Goal: Check status: Check status

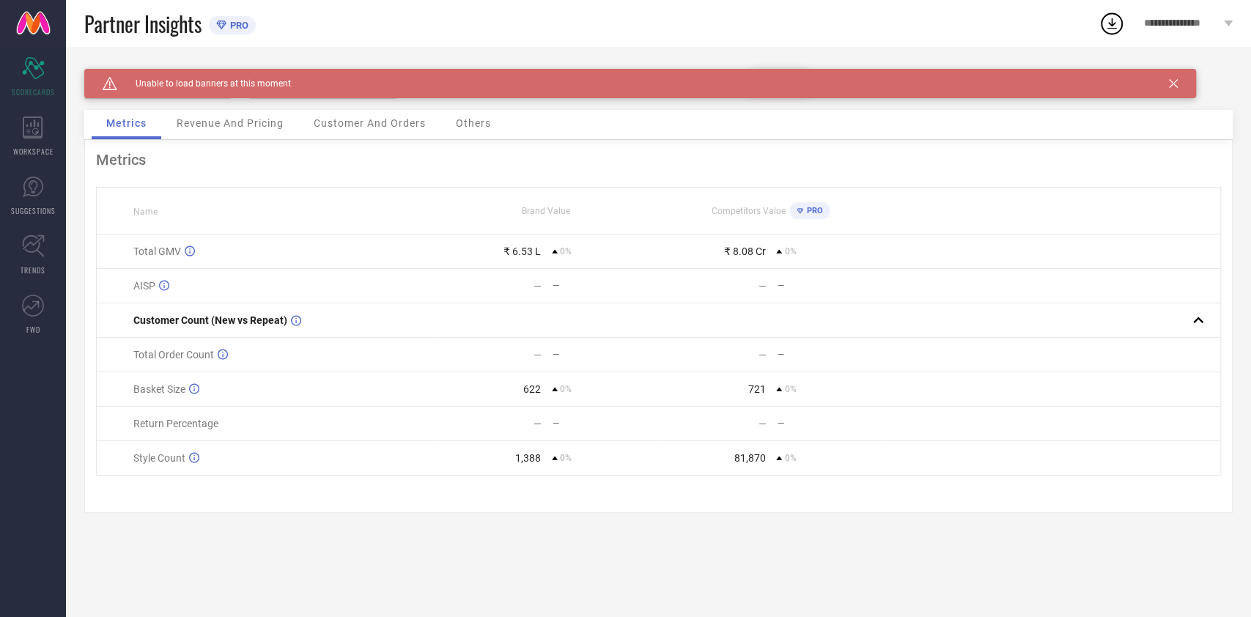
click at [1169, 86] on icon at bounding box center [1173, 83] width 9 height 9
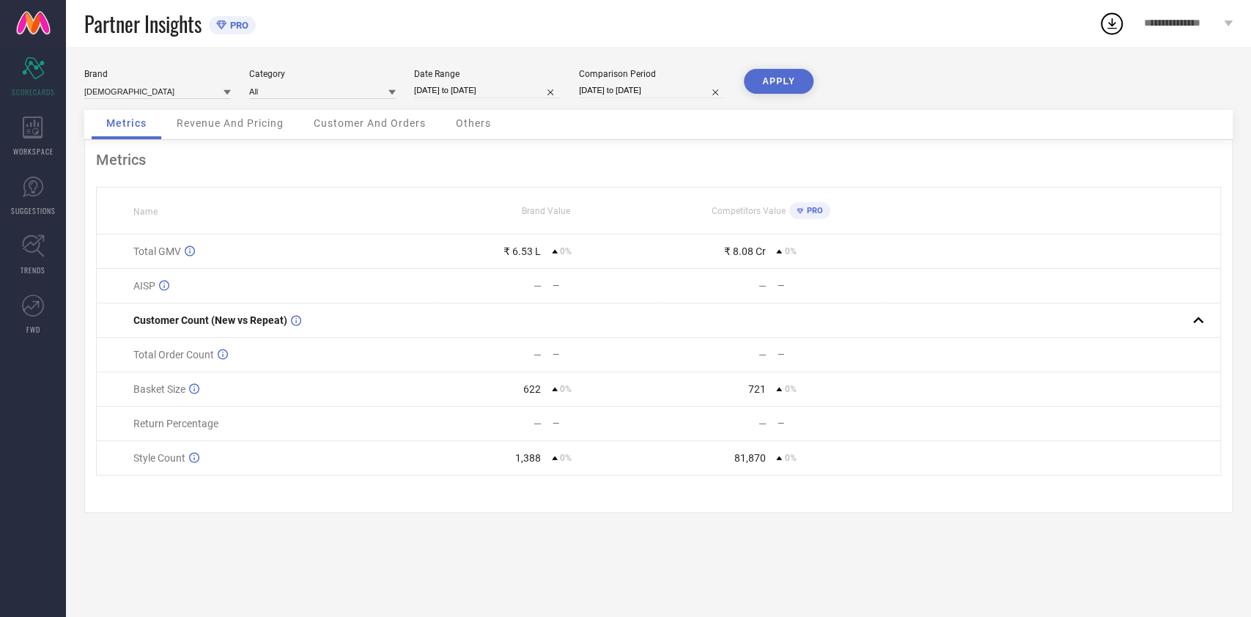
click at [481, 97] on input "[DATE] to [DATE]" at bounding box center [487, 90] width 147 height 15
select select "8"
select select "2025"
select select "9"
select select "2025"
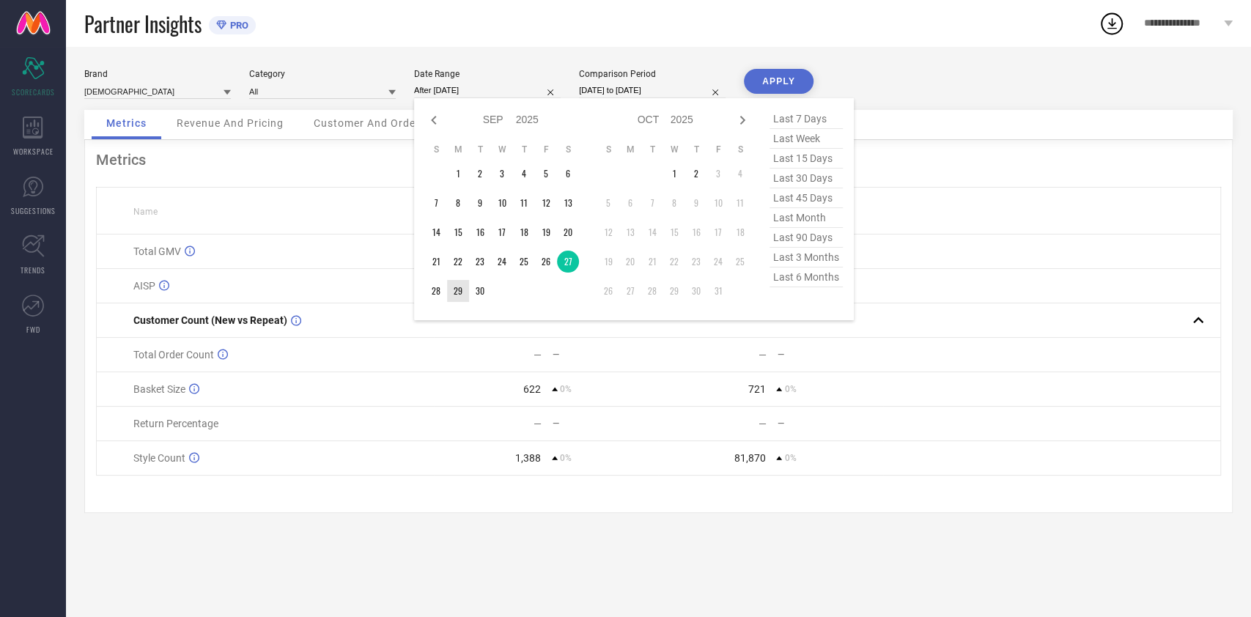
click at [440, 284] on td "28" at bounding box center [436, 291] width 22 height 22
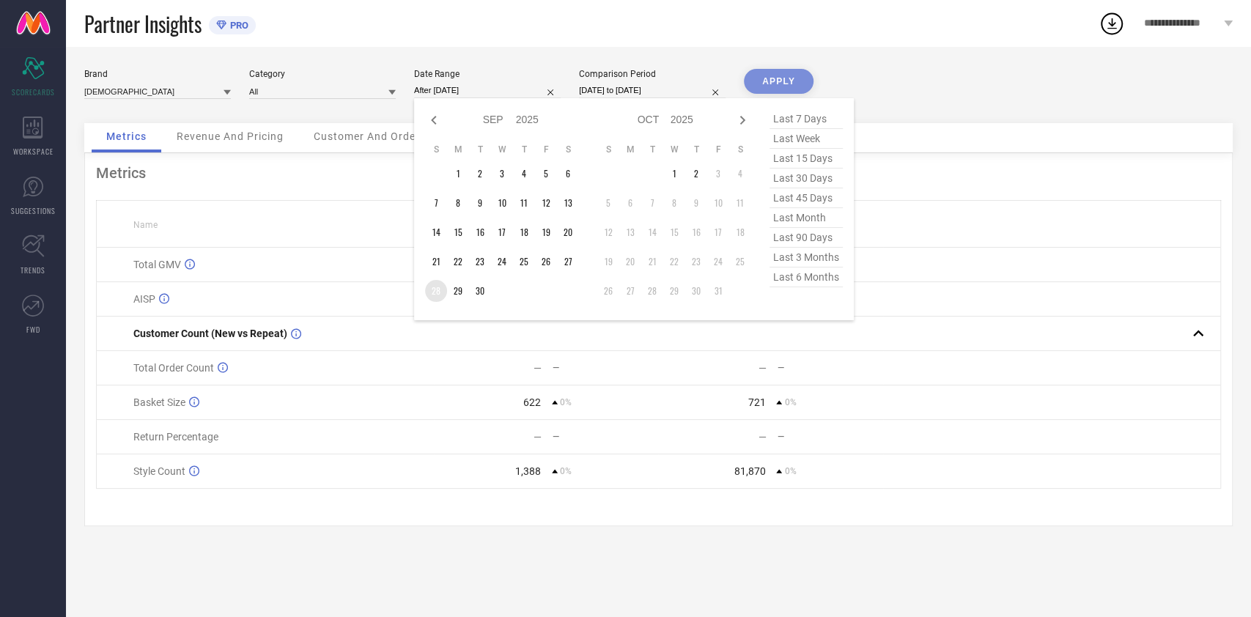
type input "[DATE] to [DATE]"
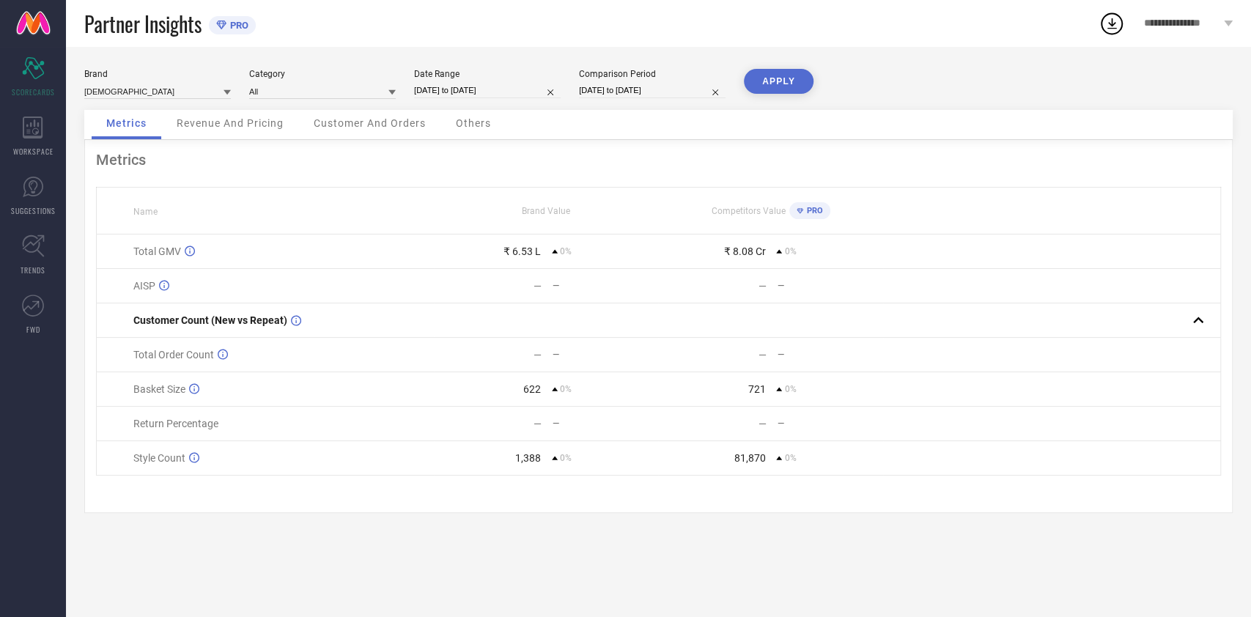
click at [777, 84] on button "APPLY" at bounding box center [779, 81] width 70 height 25
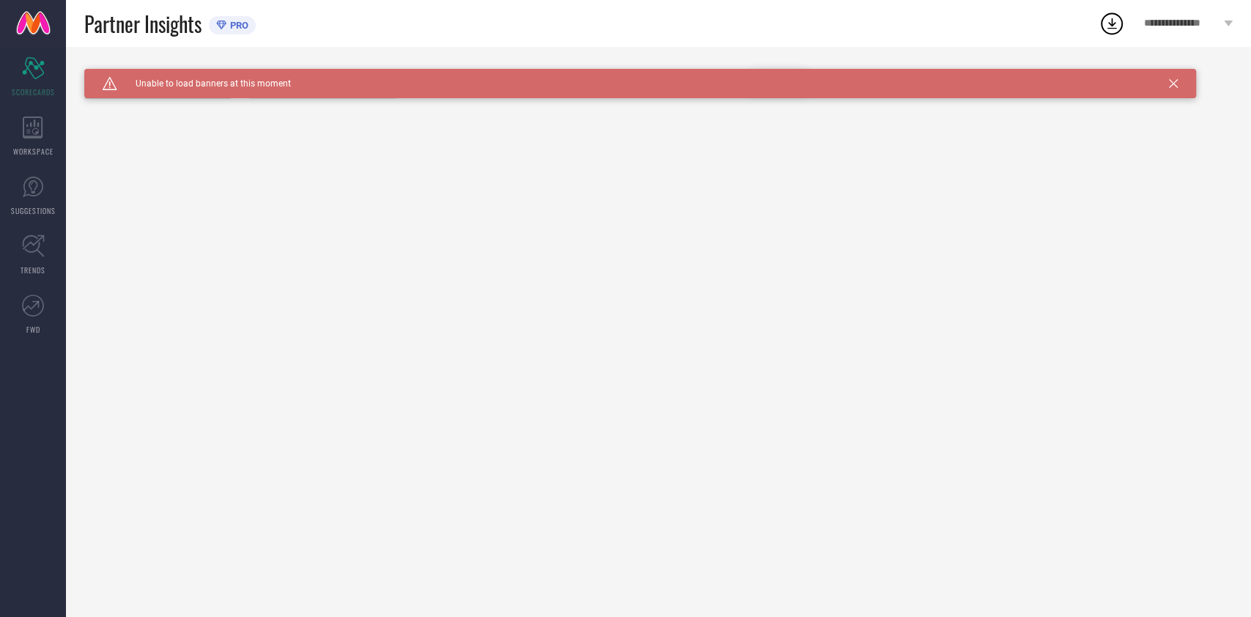
type input "All"
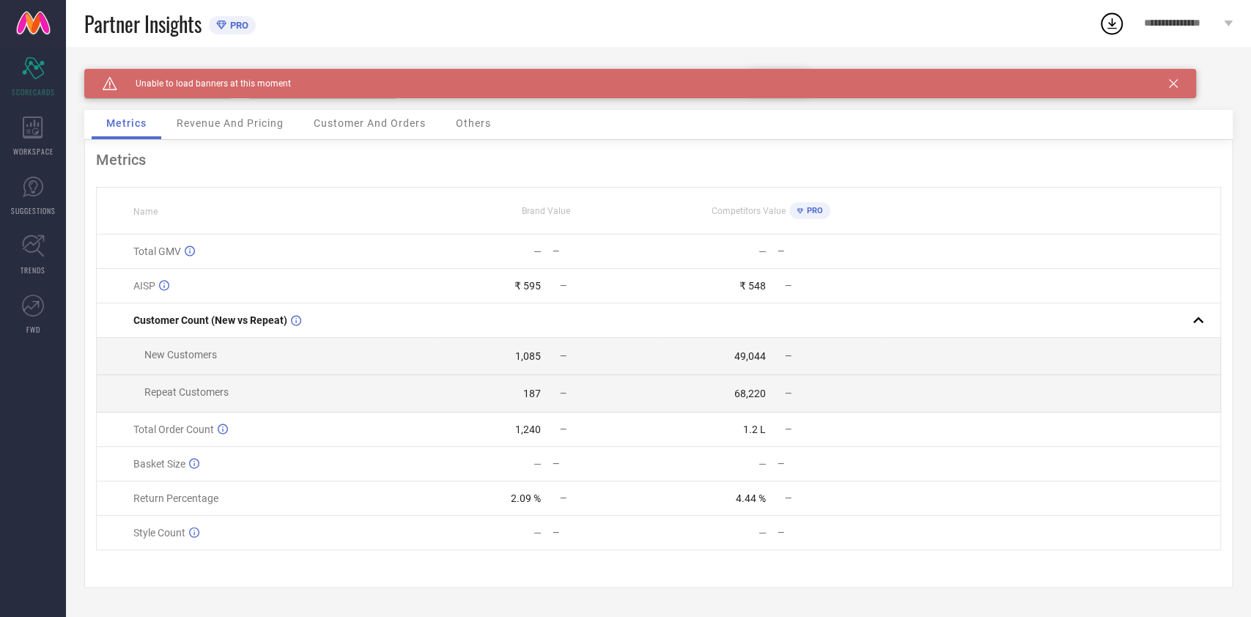
click at [1174, 86] on icon at bounding box center [1173, 83] width 9 height 9
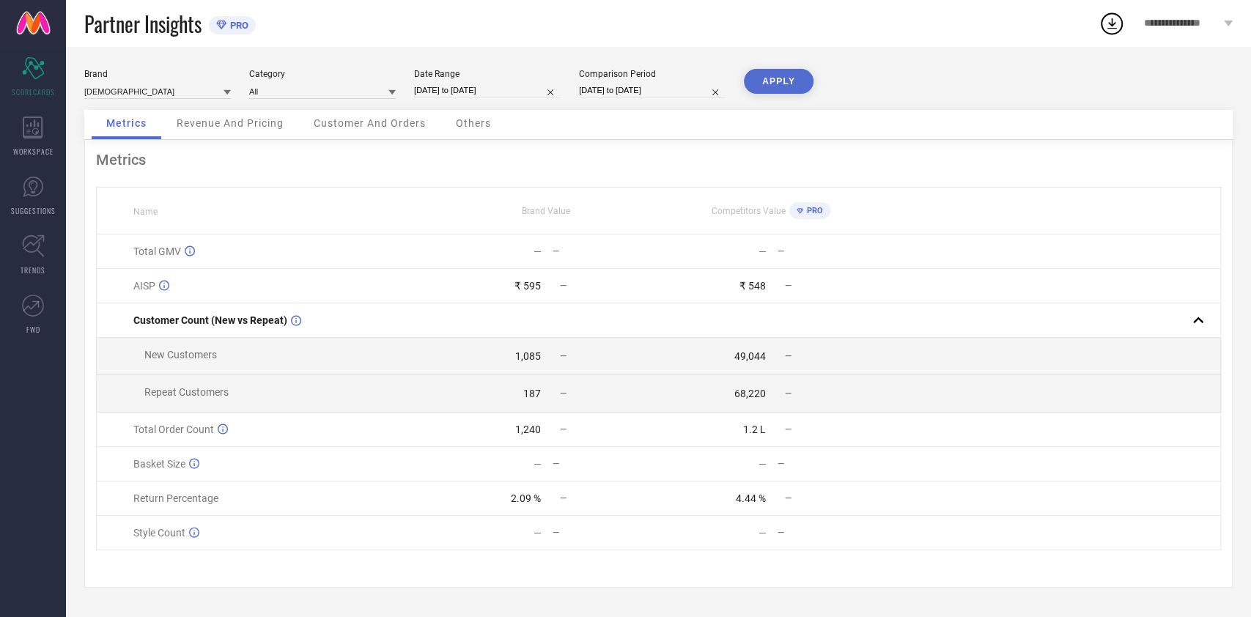
click at [455, 95] on input "[DATE] to [DATE]" at bounding box center [487, 90] width 147 height 15
select select "8"
select select "2025"
select select "9"
select select "2025"
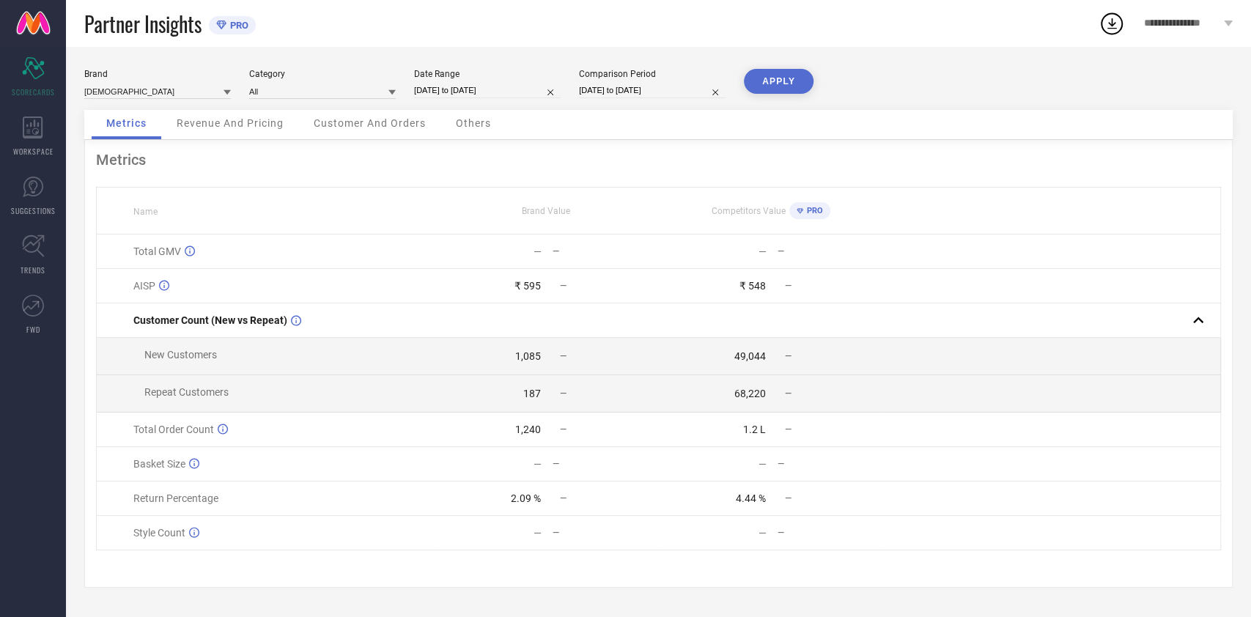
click at [286, 204] on th "Name" at bounding box center [265, 211] width 337 height 47
click at [461, 91] on input "[DATE] to [DATE]" at bounding box center [487, 90] width 147 height 15
select select "8"
select select "2025"
select select "9"
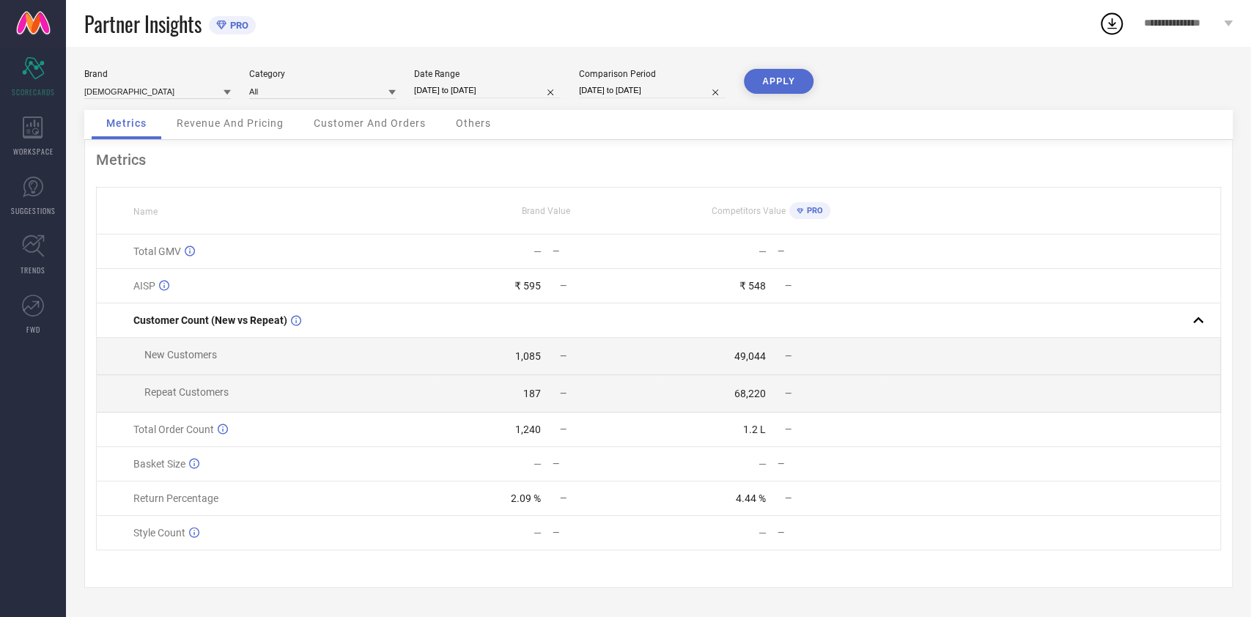
select select "2025"
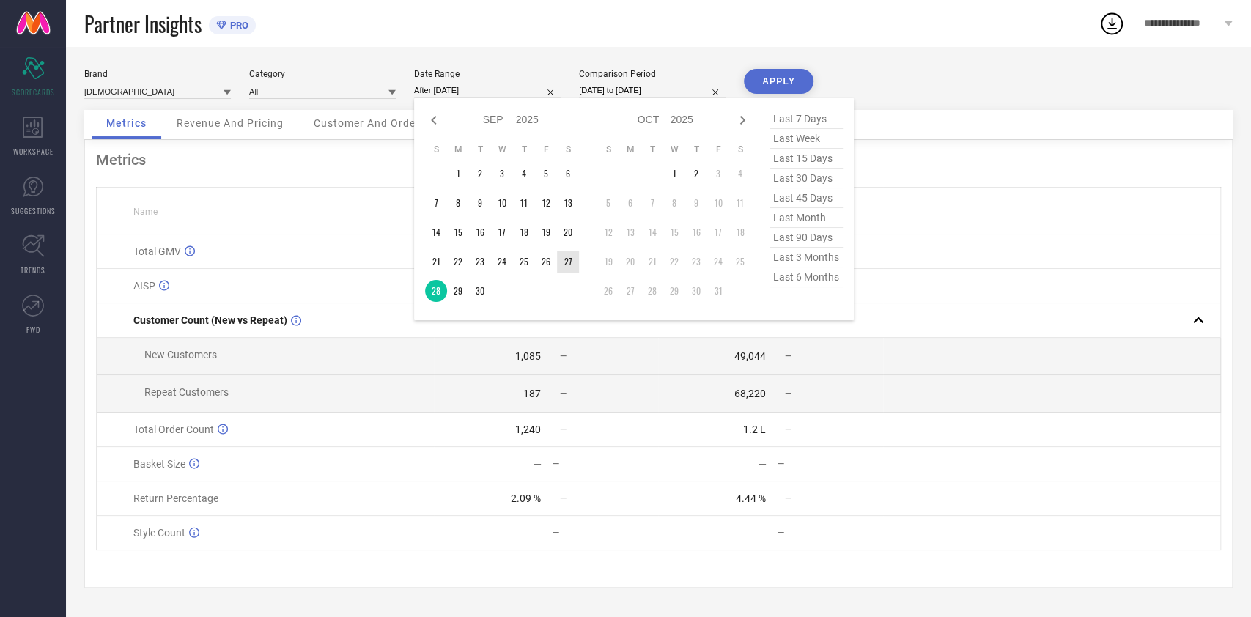
click at [564, 259] on td "27" at bounding box center [568, 262] width 22 height 22
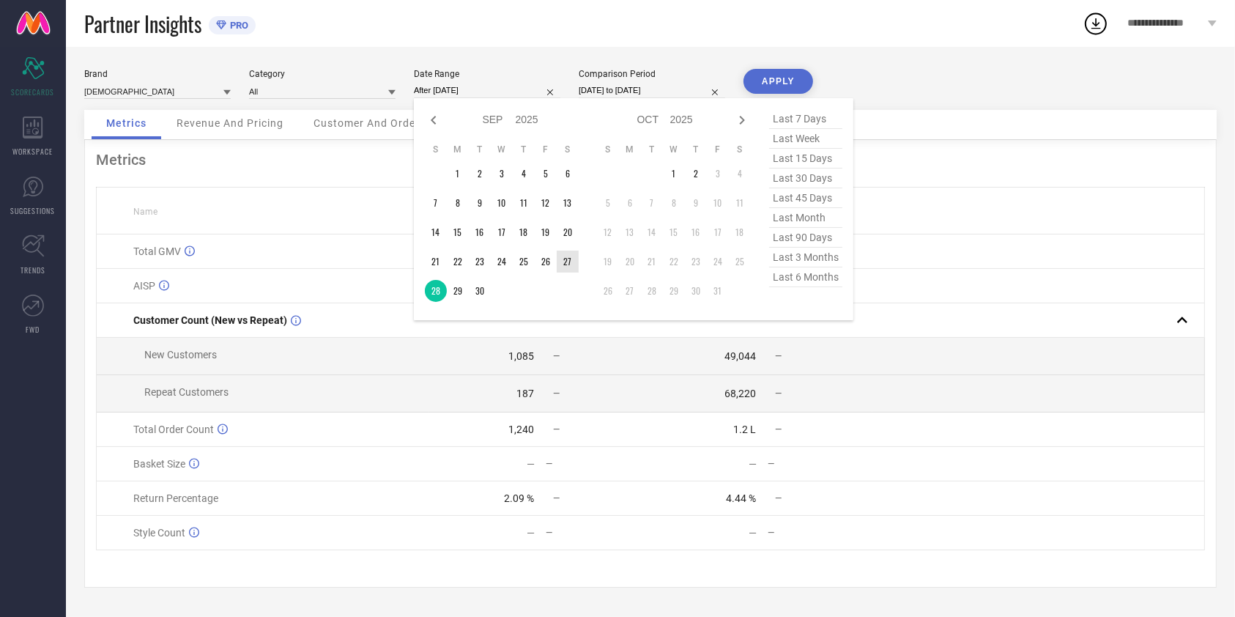
type input "[DATE] to [DATE]"
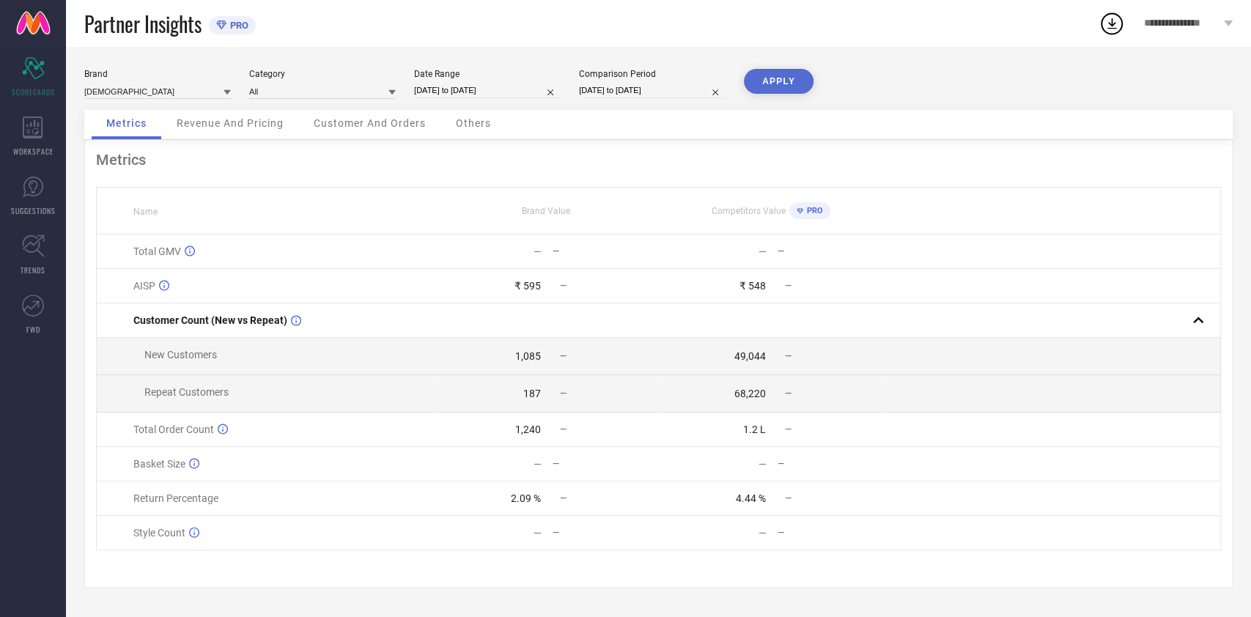
click at [774, 69] on button "APPLY" at bounding box center [779, 81] width 70 height 25
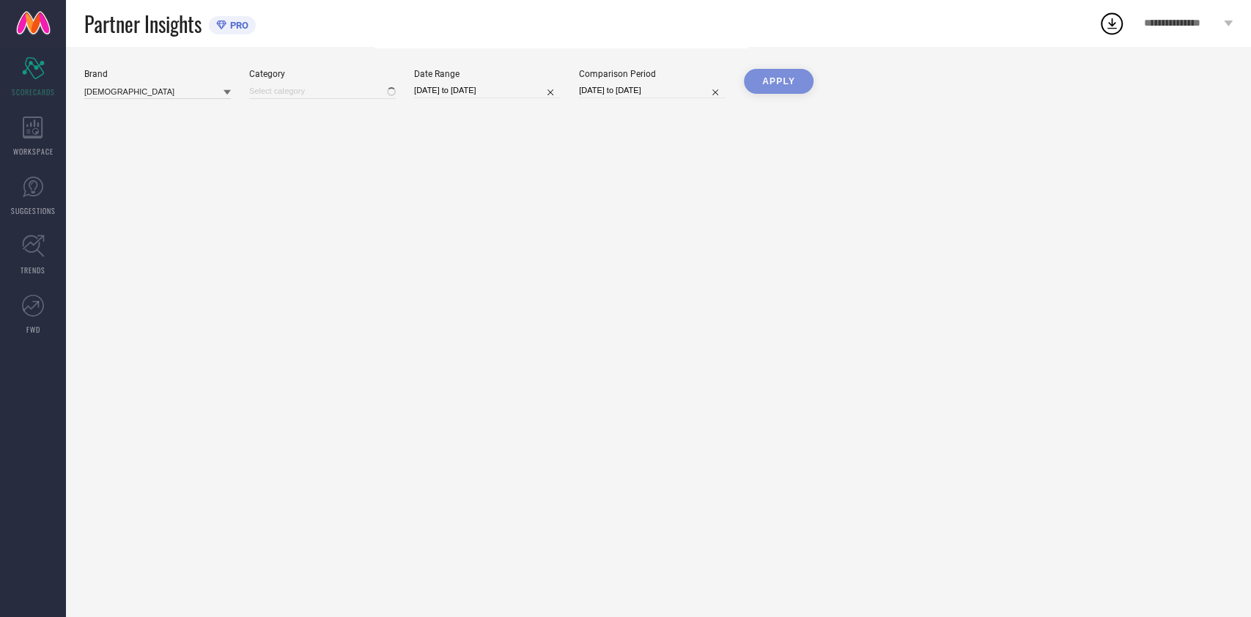
type input "All"
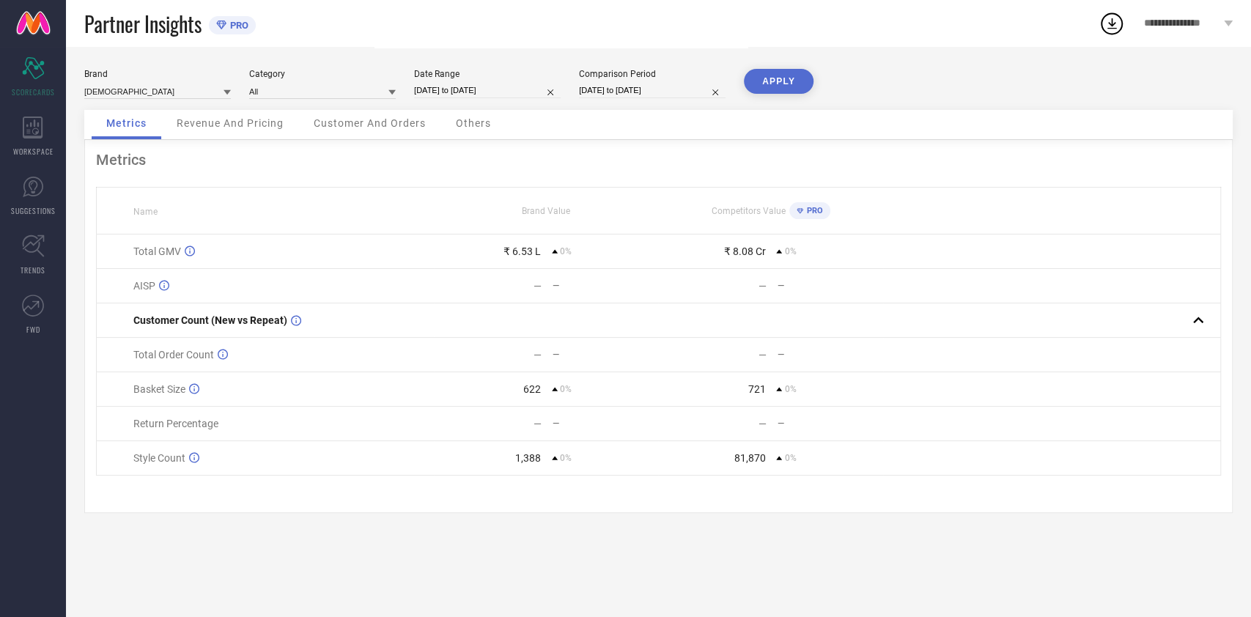
click at [462, 84] on input "[DATE] to [DATE]" at bounding box center [487, 90] width 147 height 15
select select "8"
select select "2025"
select select "9"
select select "2025"
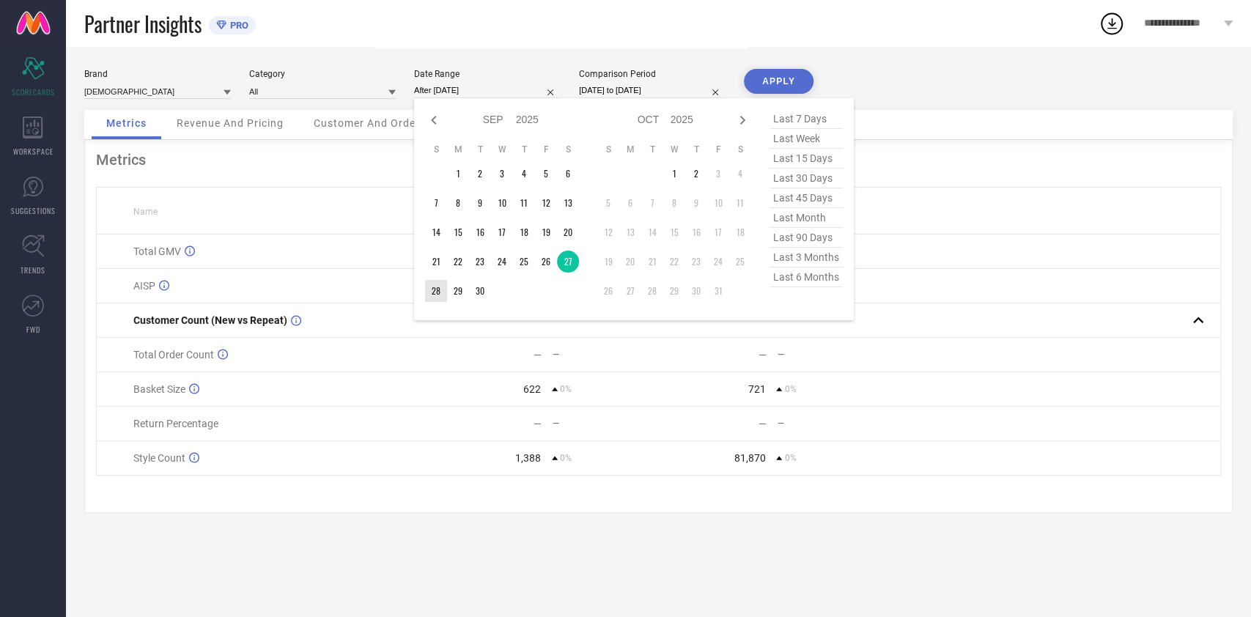
click at [441, 288] on td "28" at bounding box center [436, 291] width 22 height 22
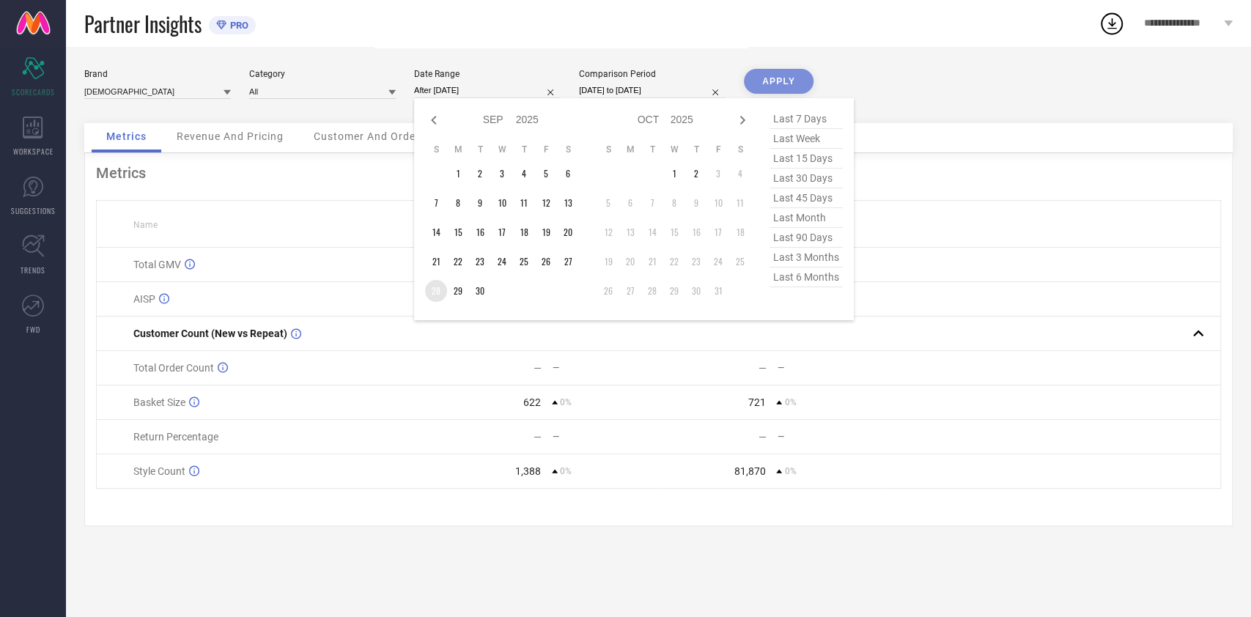
type input "[DATE] to [DATE]"
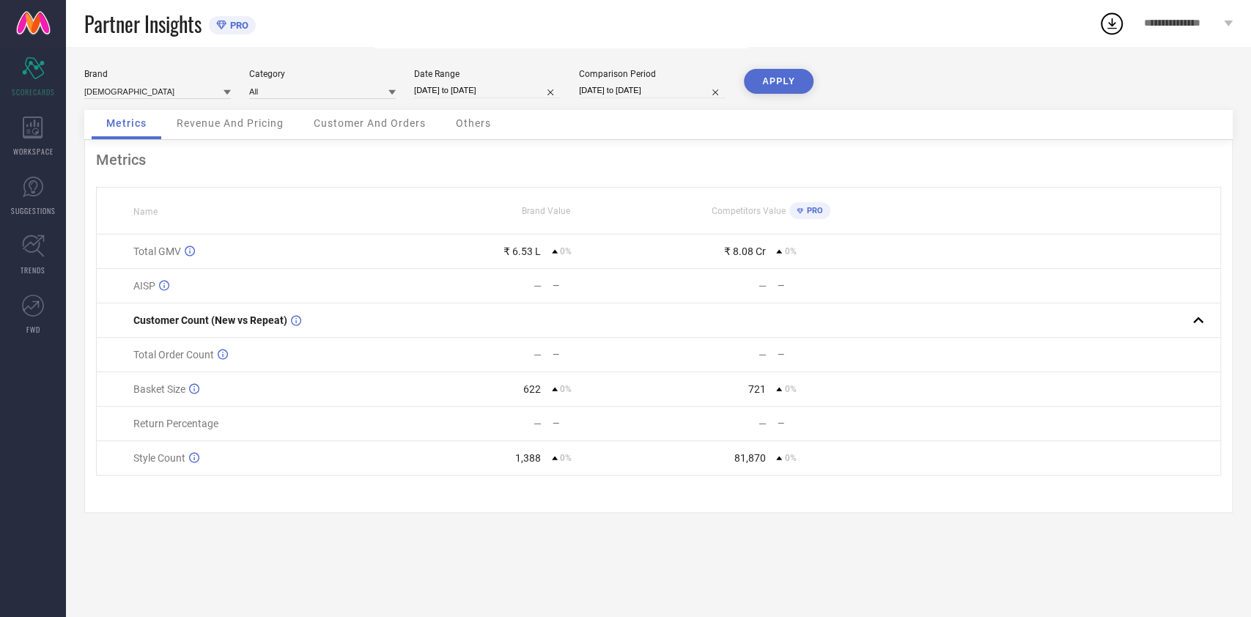
click at [780, 73] on button "APPLY" at bounding box center [779, 81] width 70 height 25
